Goal: Find specific page/section: Find specific page/section

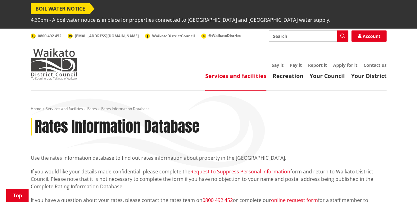
scroll to position [110, 0]
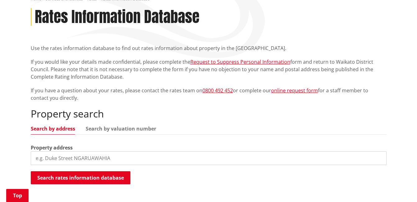
click at [171, 151] on input "search" at bounding box center [209, 158] width 356 height 14
type input "[STREET_ADDRESS]"
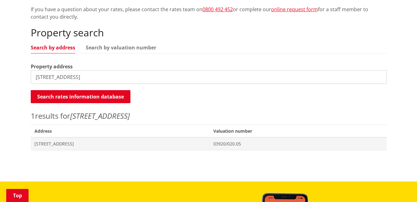
scroll to position [192, 0]
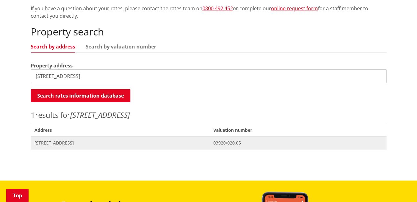
click at [66, 140] on span "[STREET_ADDRESS]" at bounding box center [120, 143] width 172 height 6
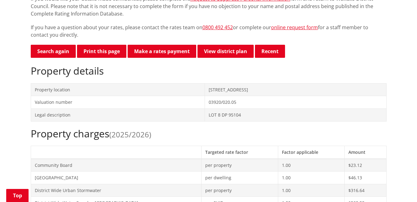
scroll to position [179, 0]
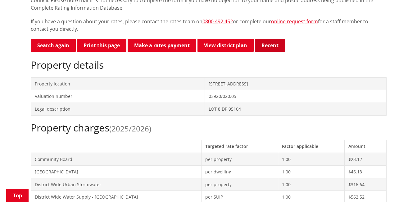
click at [278, 39] on button "Recent" at bounding box center [270, 45] width 30 height 13
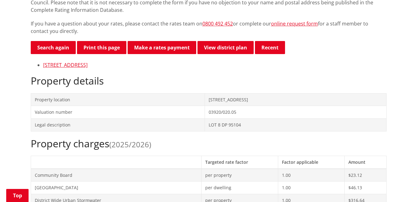
scroll to position [178, 0]
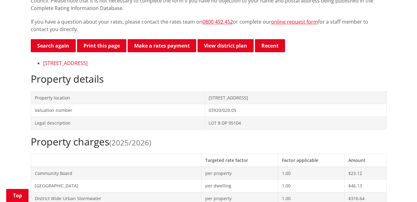
click at [78, 60] on link "[STREET_ADDRESS]" at bounding box center [65, 63] width 44 height 7
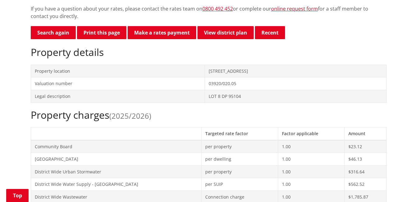
scroll to position [192, 0]
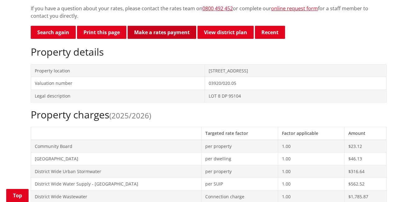
click at [166, 26] on link "Make a rates payment" at bounding box center [162, 32] width 69 height 13
